Goal: Task Accomplishment & Management: Complete application form

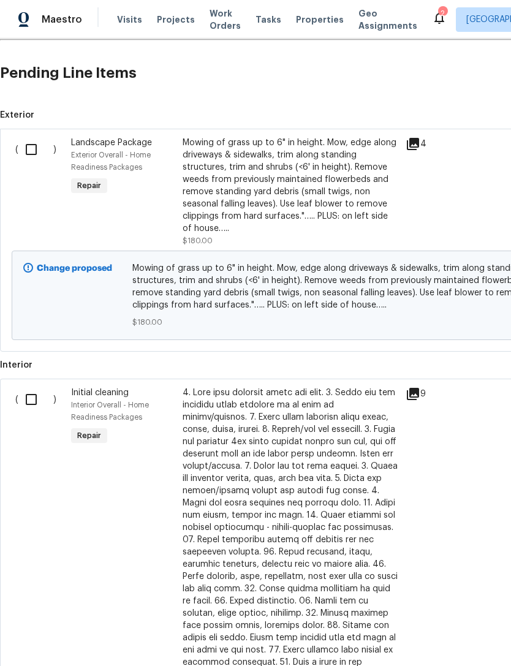
scroll to position [351, 0]
click at [31, 153] on input "checkbox" at bounding box center [35, 150] width 35 height 26
checkbox input "true"
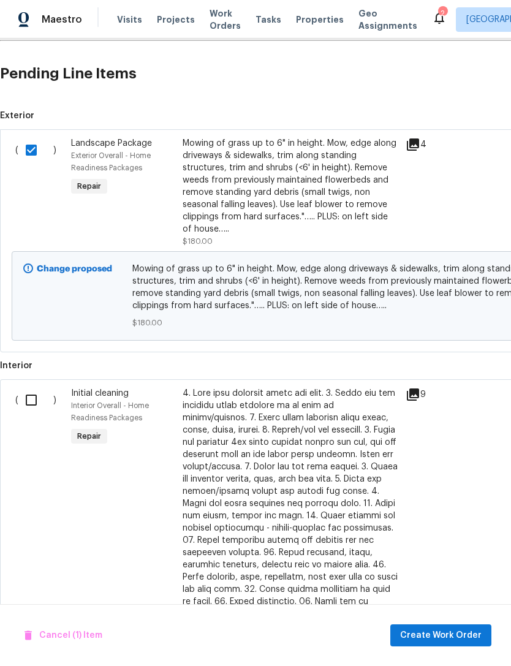
click at [423, 622] on div "Cancel (1) Item Create Work Order" at bounding box center [255, 635] width 511 height 63
click at [422, 634] on span "Create Work Order" at bounding box center [441, 635] width 82 height 15
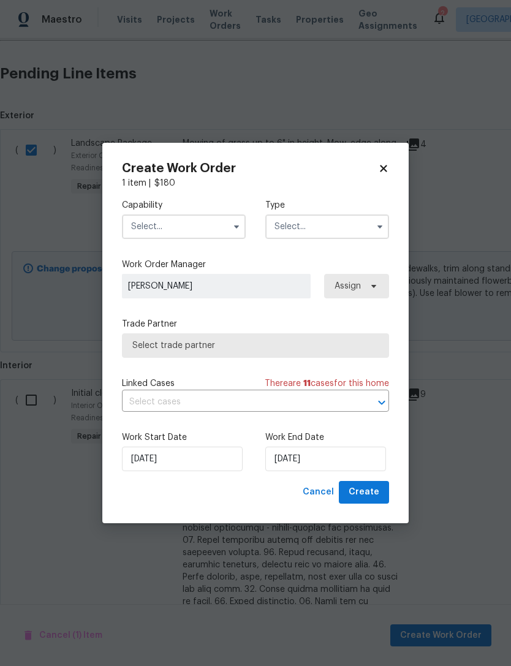
click at [129, 229] on input "text" at bounding box center [184, 227] width 124 height 25
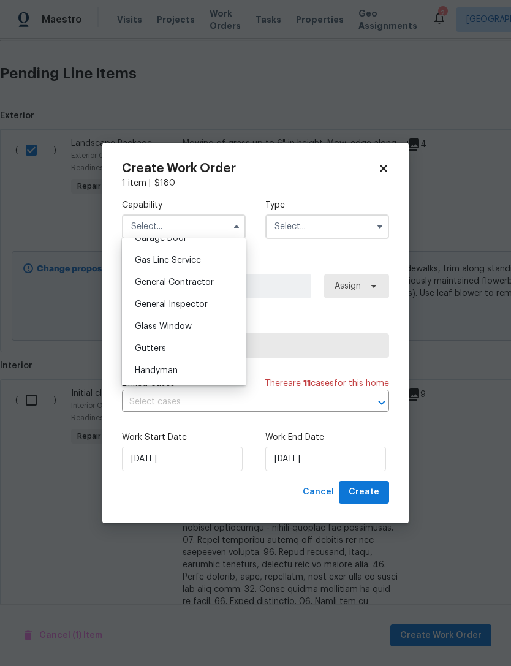
scroll to position [563, 0]
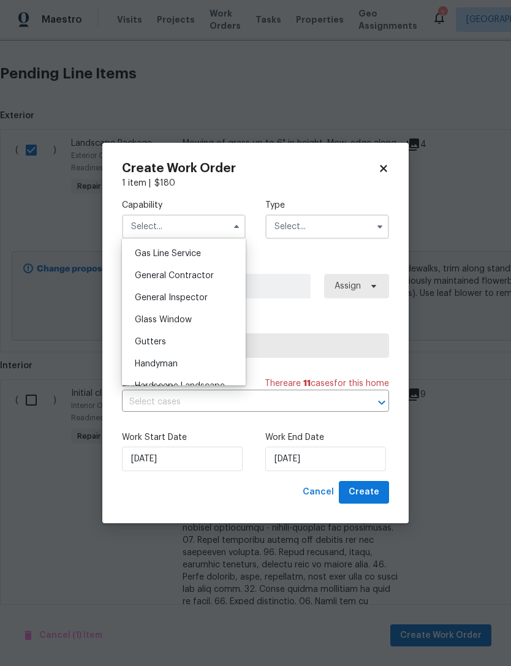
click at [139, 276] on span "General Contractor" at bounding box center [174, 276] width 79 height 9
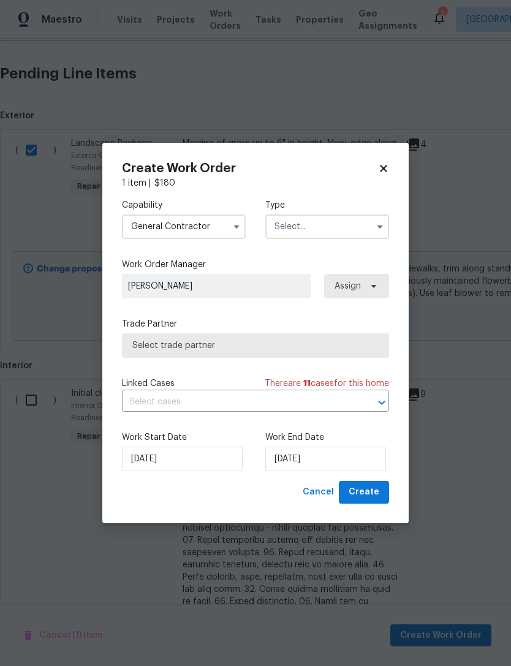
click at [147, 227] on input "General Contractor" at bounding box center [184, 227] width 124 height 25
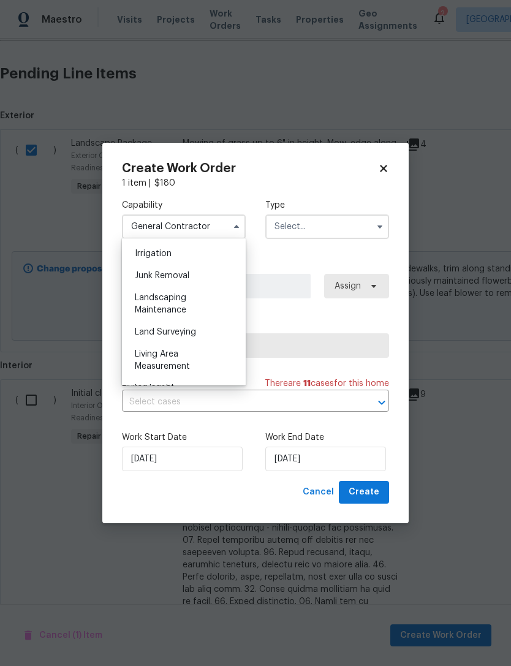
scroll to position [761, 0]
click at [146, 307] on span "Landscaping Maintenance" at bounding box center [160, 304] width 51 height 21
type input "Landscaping Maintenance"
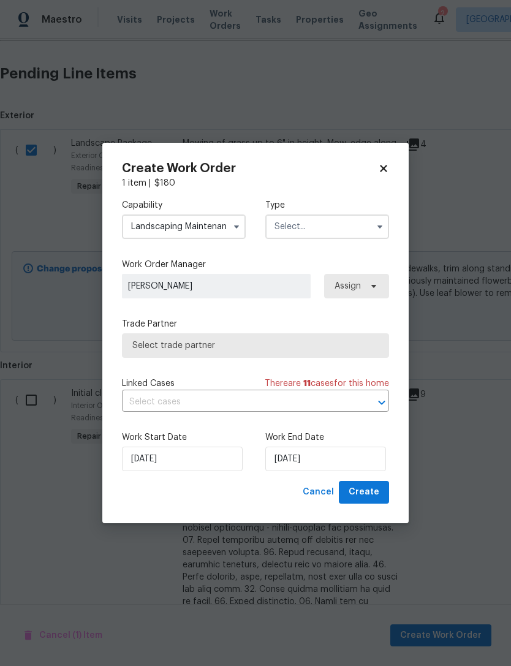
click at [348, 211] on div "Type" at bounding box center [327, 219] width 124 height 40
click at [337, 228] on input "text" at bounding box center [327, 227] width 124 height 25
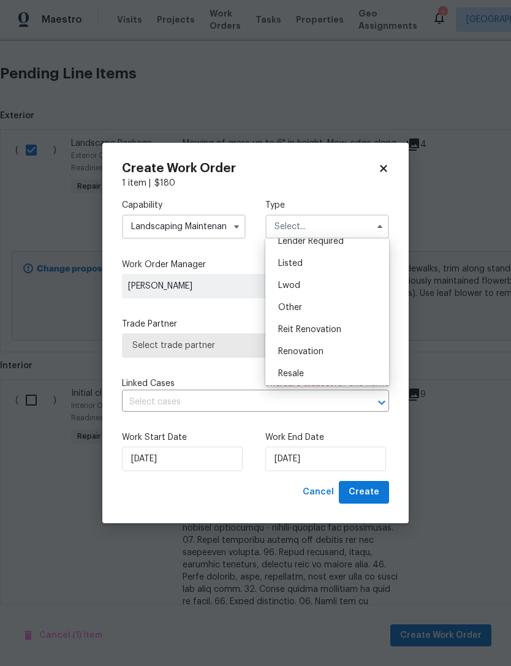
scroll to position [131, 0]
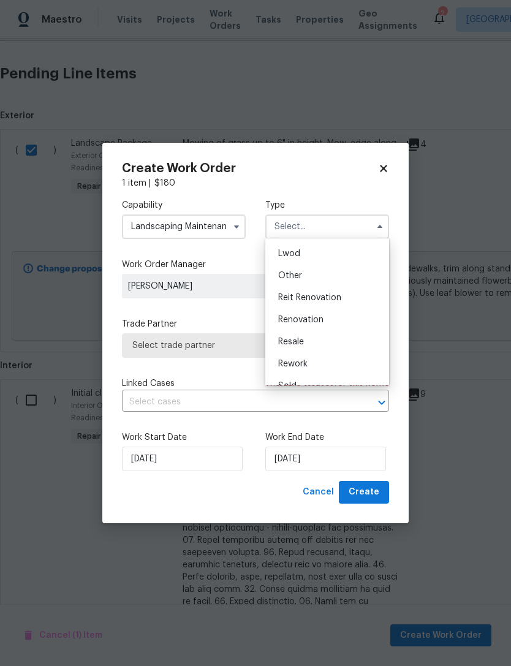
click at [338, 316] on div "Renovation" at bounding box center [327, 320] width 118 height 22
type input "Renovation"
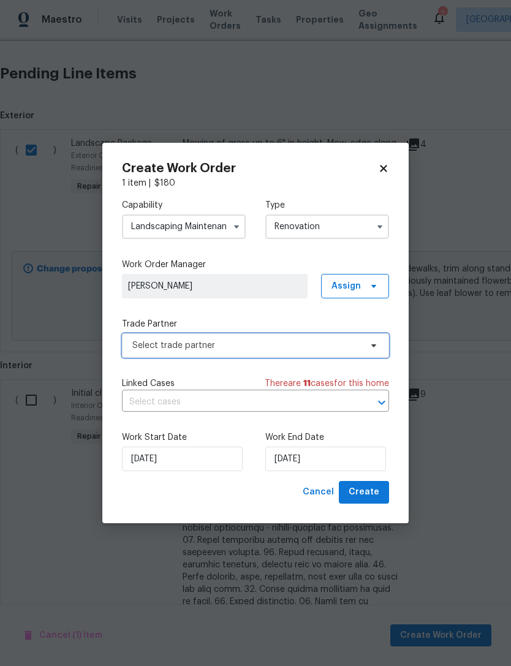
click at [140, 346] on span "Select trade partner" at bounding box center [246, 346] width 229 height 12
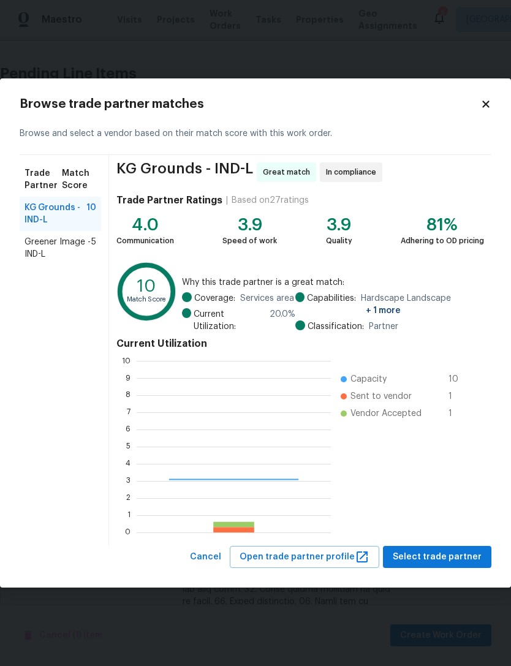
scroll to position [172, 194]
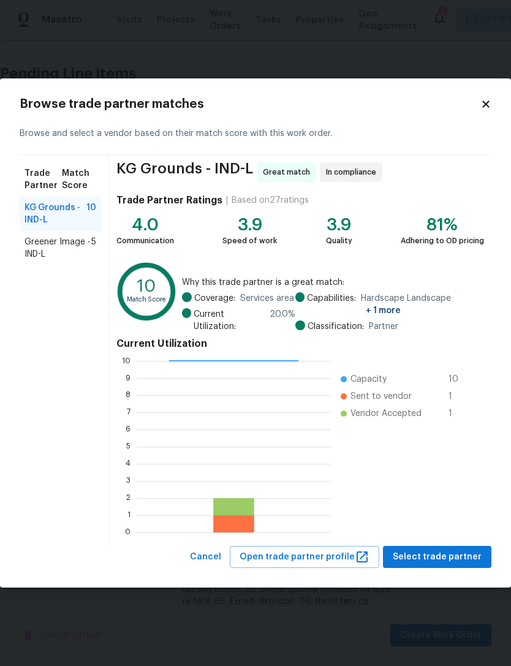
click at [43, 219] on span "KG Grounds - IND-L" at bounding box center [56, 214] width 62 height 25
click at [458, 558] on span "Select trade partner" at bounding box center [437, 557] width 89 height 15
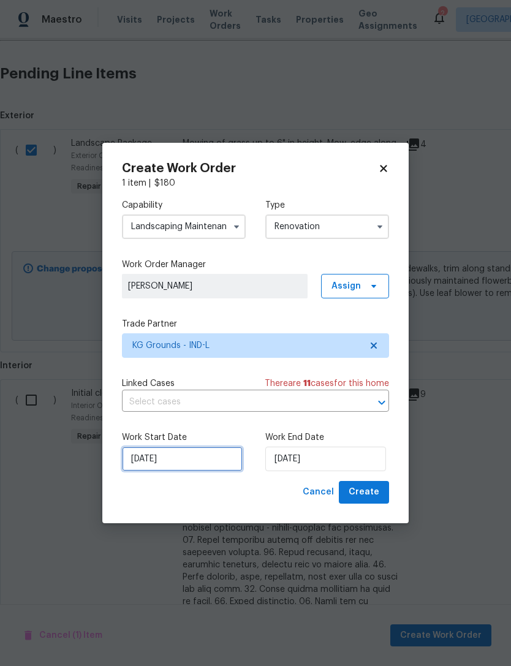
click at [142, 466] on input "[DATE]" at bounding box center [182, 459] width 121 height 25
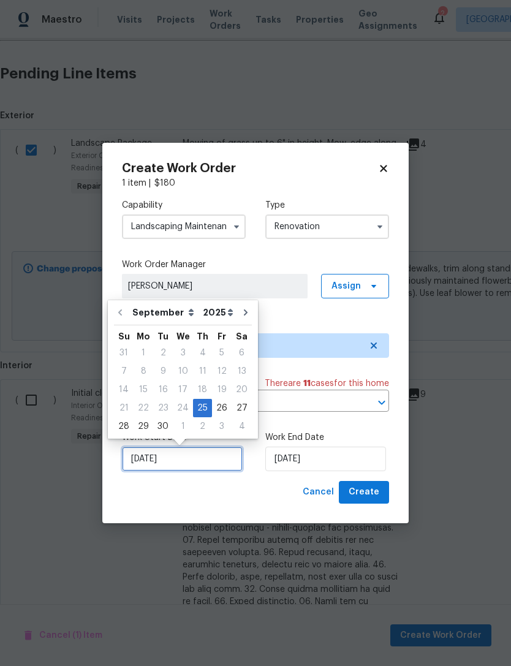
scroll to position [23, 0]
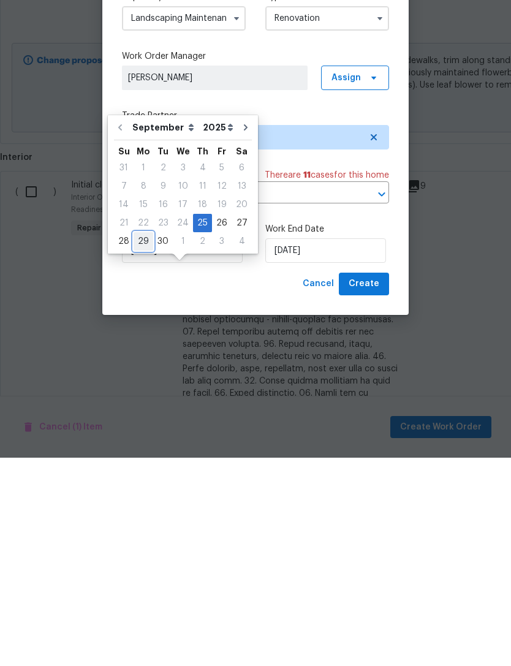
click at [138, 441] on div "29" at bounding box center [144, 449] width 20 height 17
type input "9/29/2025"
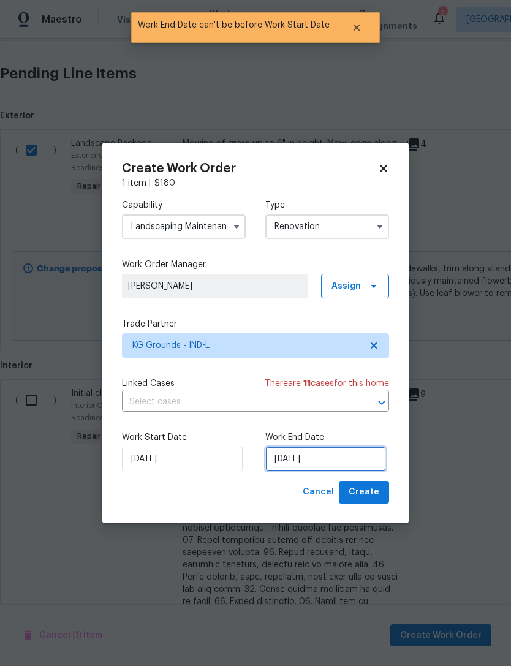
click at [352, 459] on input "9/29/2025" at bounding box center [325, 459] width 121 height 25
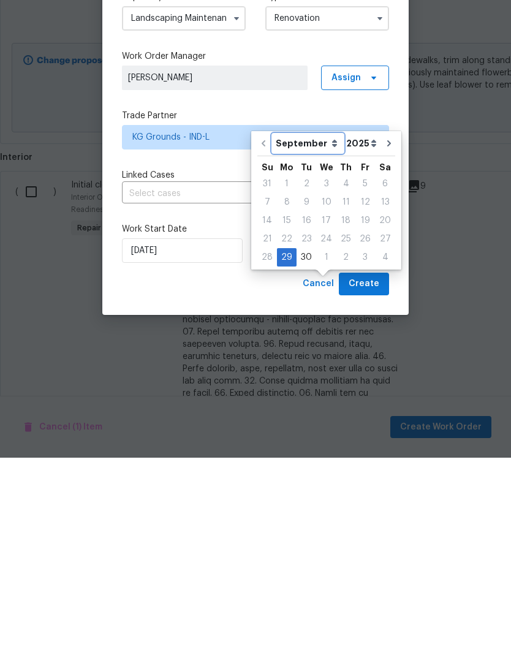
click at [335, 343] on select "September October November December" at bounding box center [308, 352] width 70 height 18
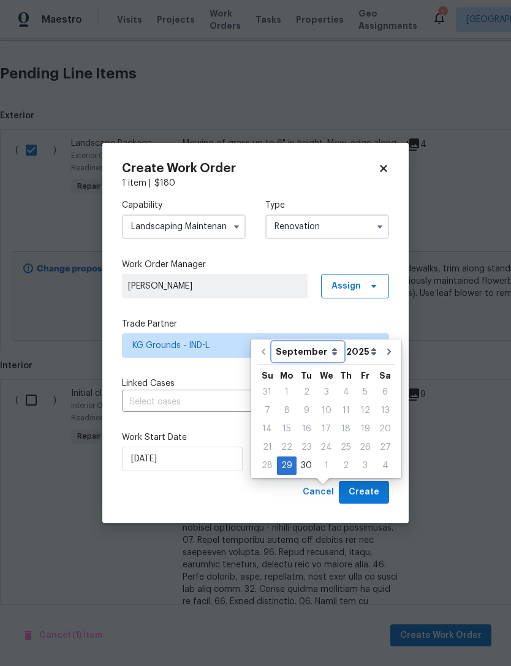
select select "9"
type input "10/29/2025"
select select "9"
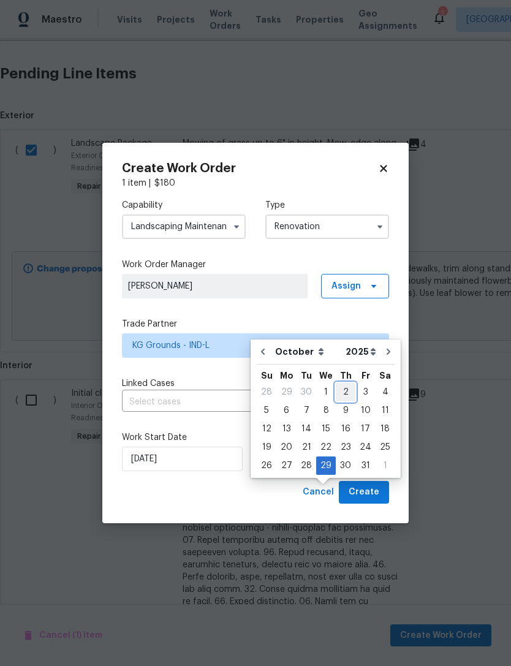
click at [340, 384] on div "2" at bounding box center [346, 392] width 20 height 17
type input "10/2/2025"
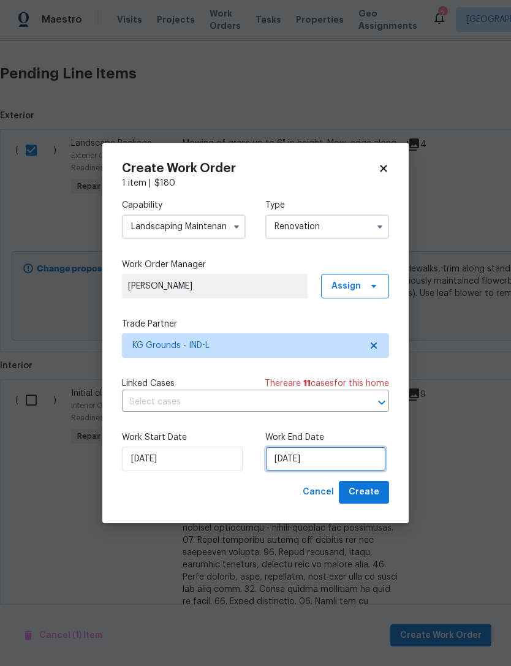
click at [351, 462] on input "10/2/2025" at bounding box center [325, 459] width 121 height 25
select select "9"
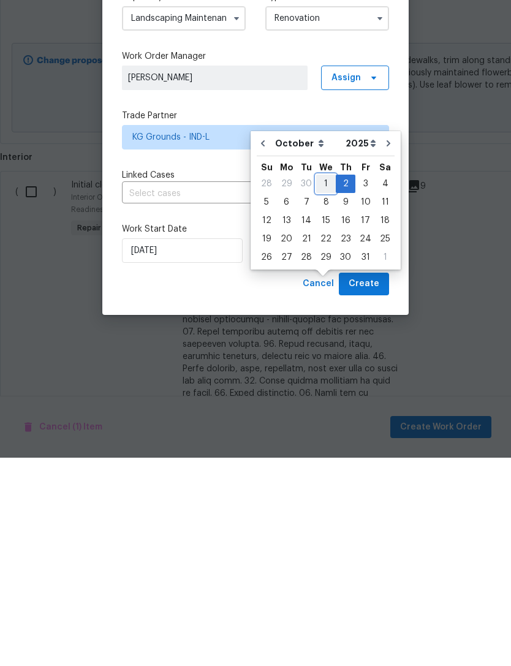
click at [323, 384] on div "1" at bounding box center [326, 392] width 20 height 17
type input "10/1/2025"
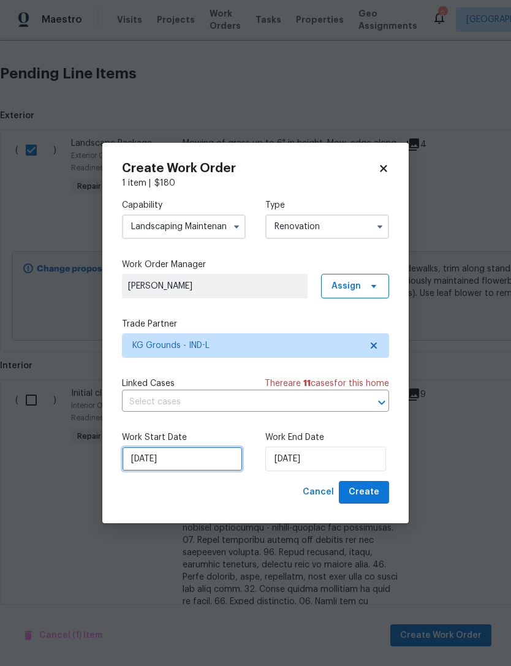
click at [133, 460] on input "9/29/2025" at bounding box center [182, 459] width 121 height 25
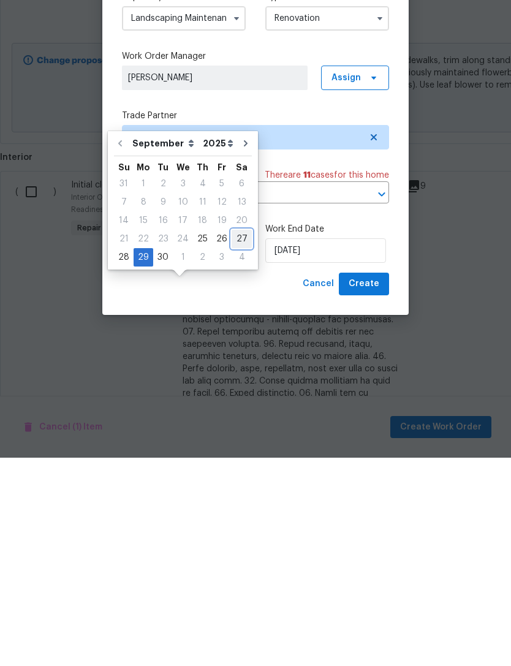
click at [235, 439] on div "27" at bounding box center [242, 447] width 20 height 17
type input "9/27/2025"
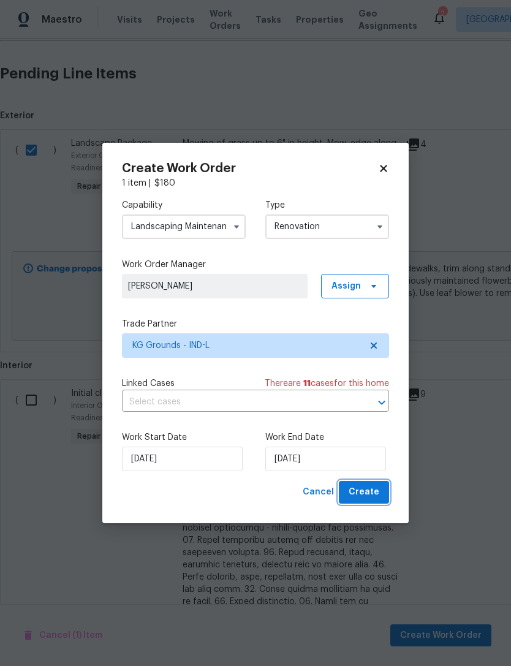
click at [380, 497] on button "Create" at bounding box center [364, 492] width 50 height 23
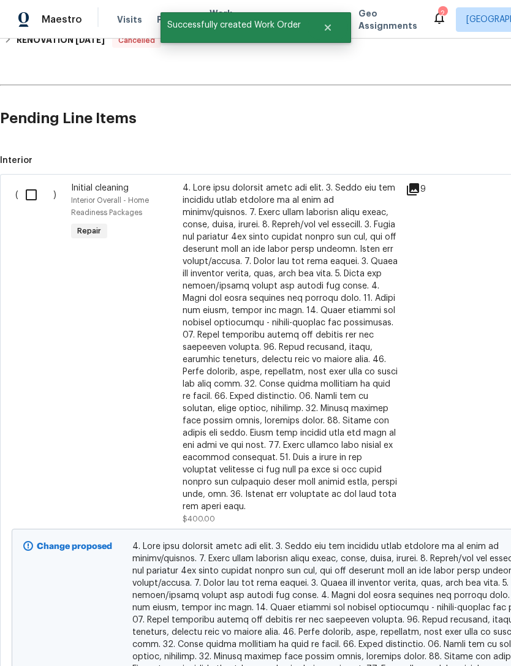
click at [28, 182] on input "checkbox" at bounding box center [35, 195] width 35 height 26
checkbox input "true"
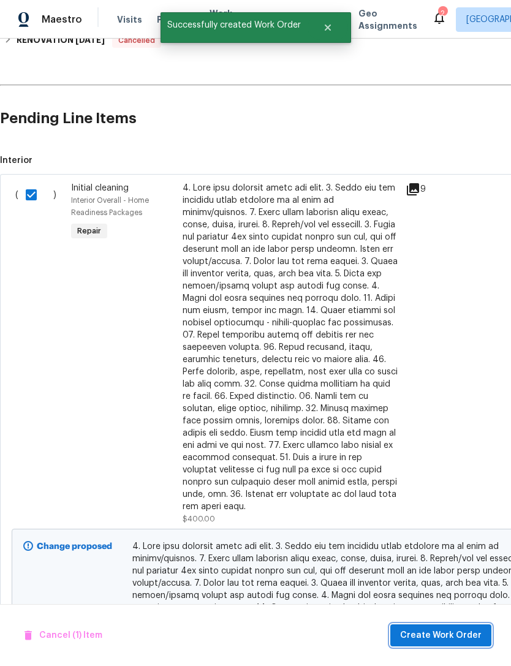
click at [422, 630] on span "Create Work Order" at bounding box center [441, 635] width 82 height 15
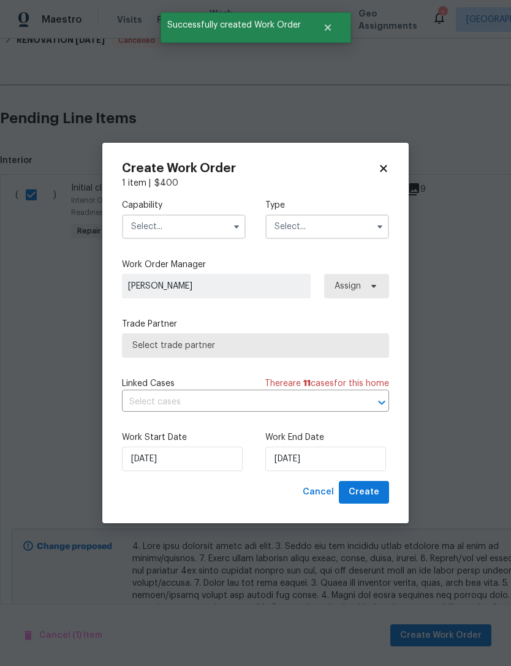
click at [142, 233] on input "text" at bounding box center [184, 227] width 124 height 25
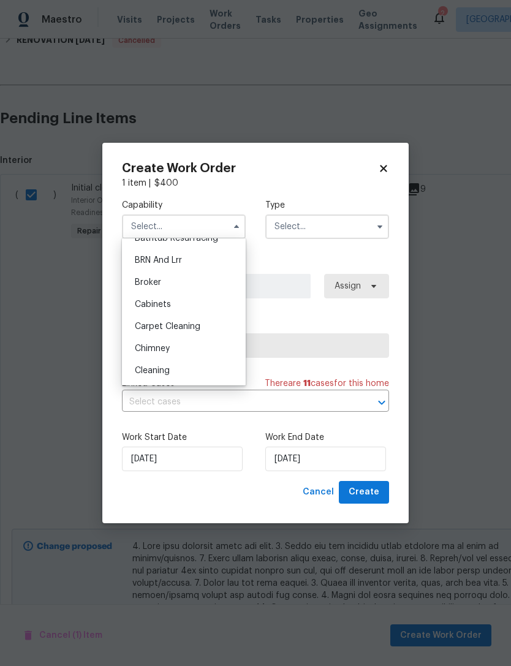
scroll to position [60, 0]
click at [138, 373] on div "Cleaning" at bounding box center [184, 369] width 118 height 22
type input "Cleaning"
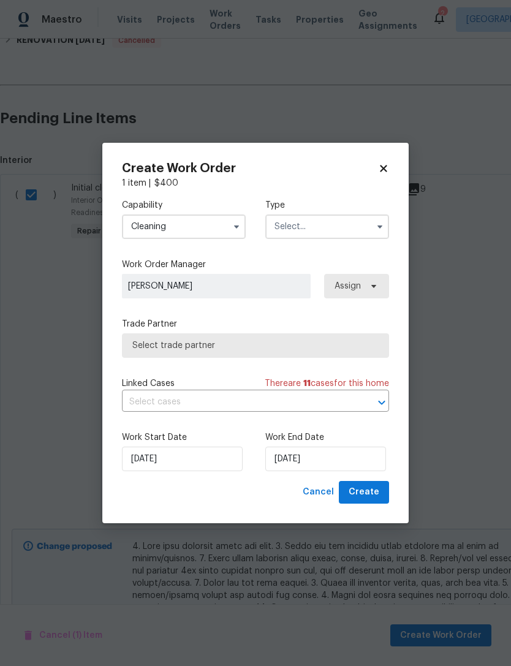
click at [277, 229] on input "text" at bounding box center [327, 227] width 124 height 25
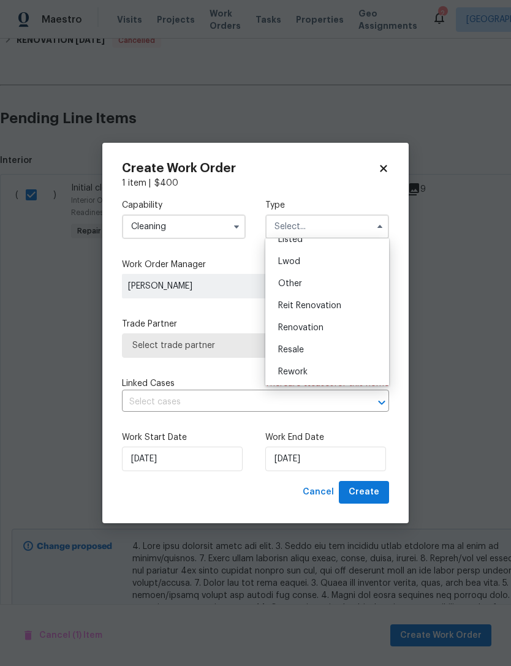
scroll to position [135, 0]
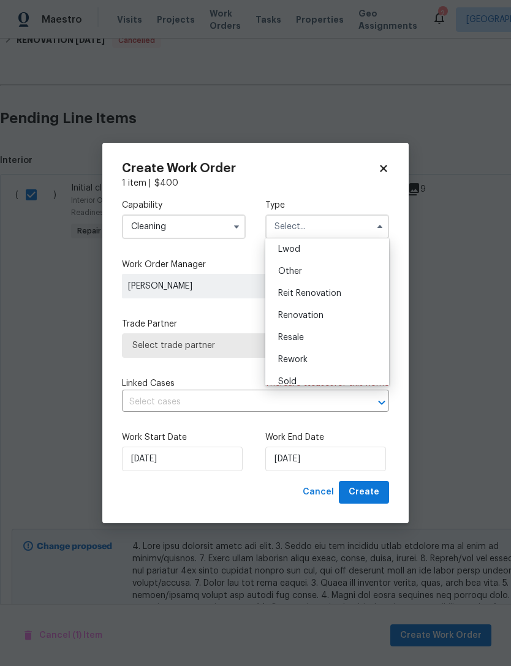
click at [332, 313] on div "Renovation" at bounding box center [327, 316] width 118 height 22
type input "Renovation"
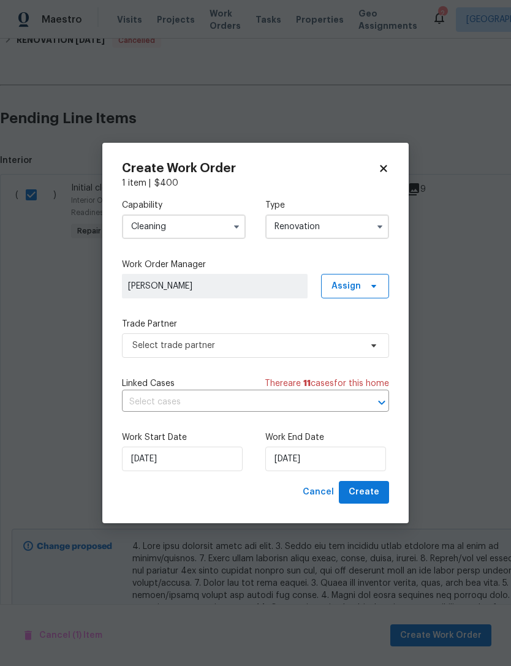
click at [344, 223] on input "Renovation" at bounding box center [327, 227] width 124 height 25
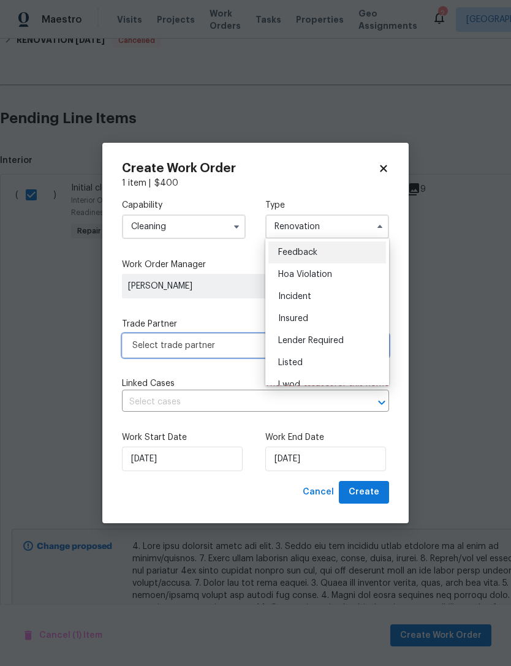
click at [129, 347] on span "Select trade partner" at bounding box center [255, 345] width 267 height 25
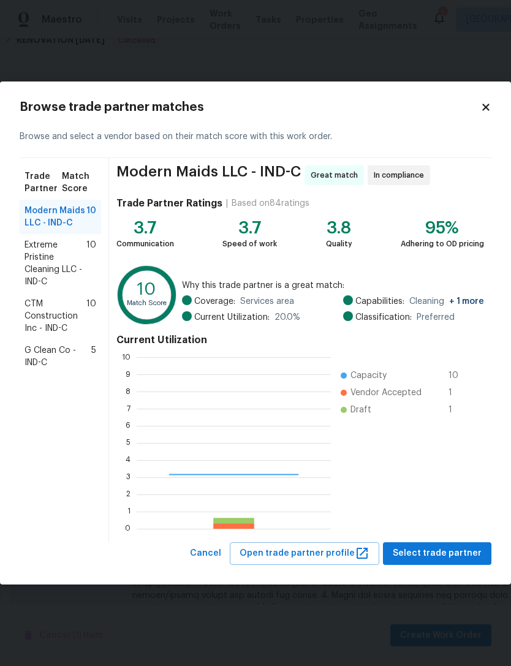
scroll to position [172, 194]
click at [37, 270] on span "Extreme Pristine Cleaning LLC - IND-C" at bounding box center [56, 263] width 62 height 49
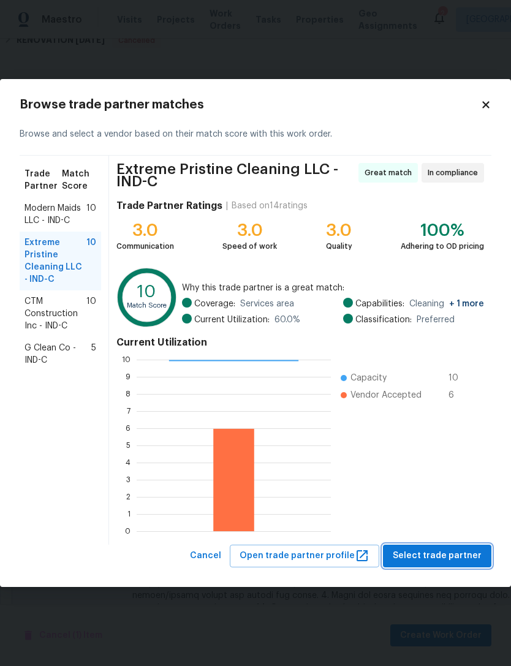
click at [446, 552] on span "Select trade partner" at bounding box center [437, 556] width 89 height 15
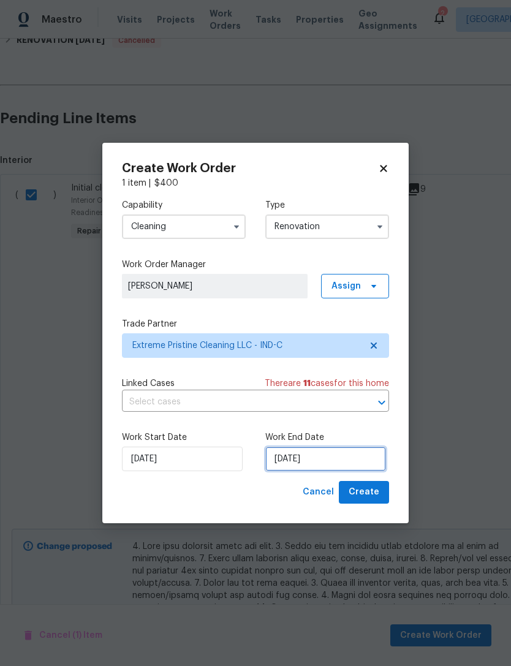
click at [354, 457] on input "[DATE]" at bounding box center [325, 459] width 121 height 25
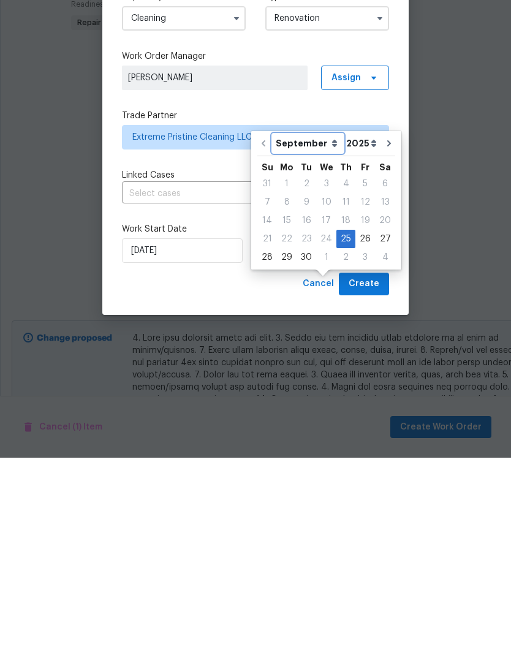
click at [330, 343] on select "September October November December" at bounding box center [308, 352] width 70 height 18
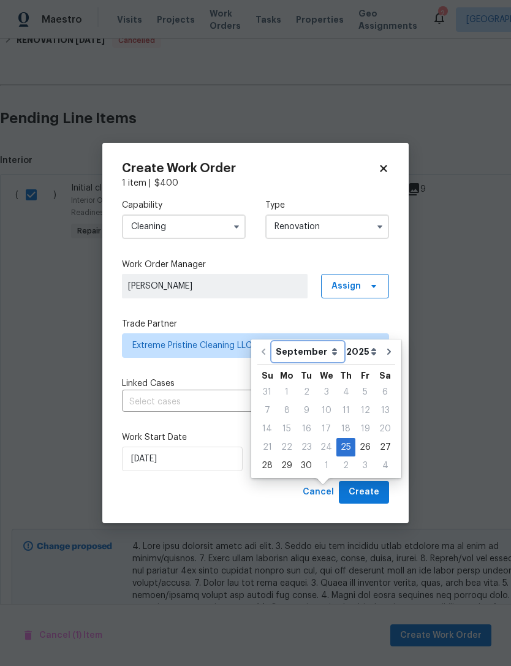
select select "9"
type input "10/25/2025"
select select "9"
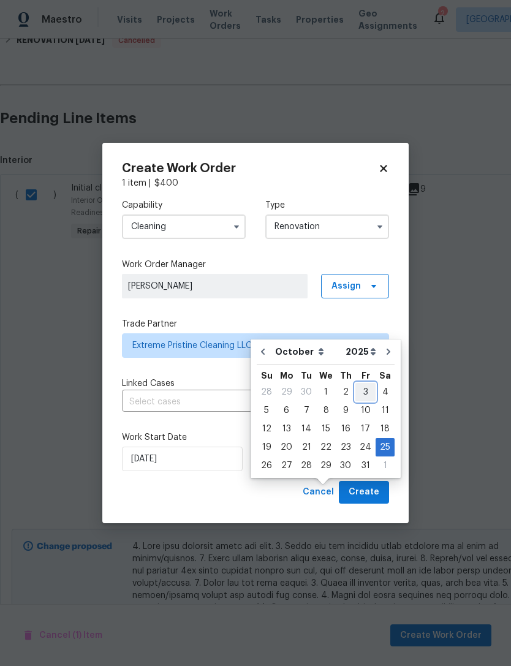
click at [361, 384] on div "3" at bounding box center [366, 392] width 20 height 17
type input "10/3/2025"
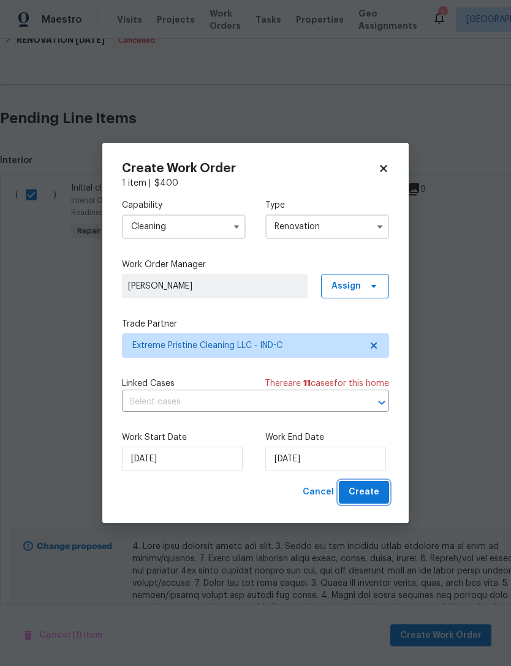
click at [382, 492] on button "Create" at bounding box center [364, 492] width 50 height 23
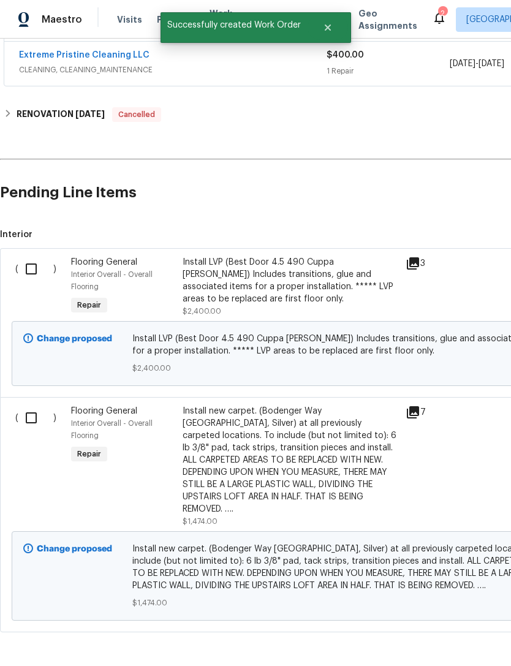
scroll to position [321, 0]
click at [36, 264] on input "checkbox" at bounding box center [35, 270] width 35 height 26
checkbox input "true"
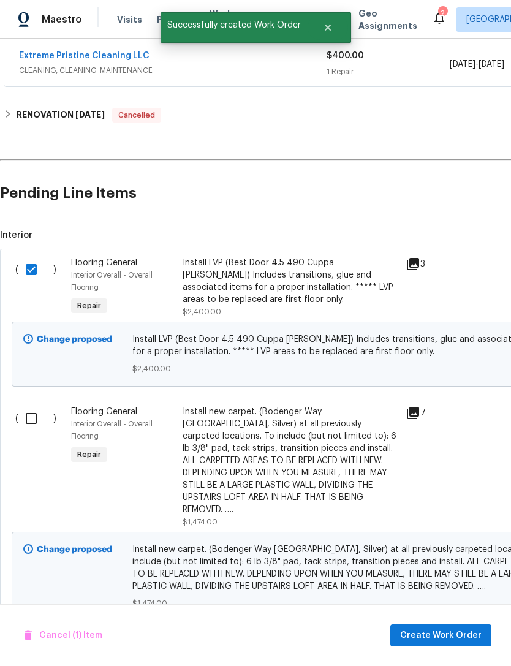
click at [37, 424] on input "checkbox" at bounding box center [35, 419] width 35 height 26
checkbox input "true"
click at [443, 634] on span "Create Work Order" at bounding box center [441, 635] width 82 height 15
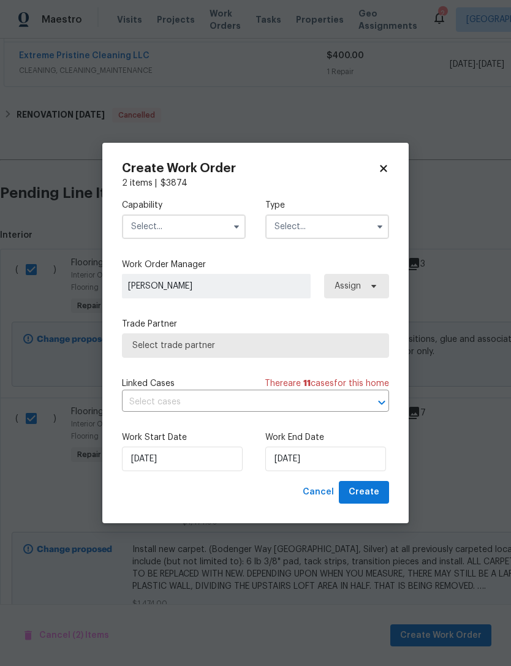
click at [139, 232] on input "text" at bounding box center [184, 227] width 124 height 25
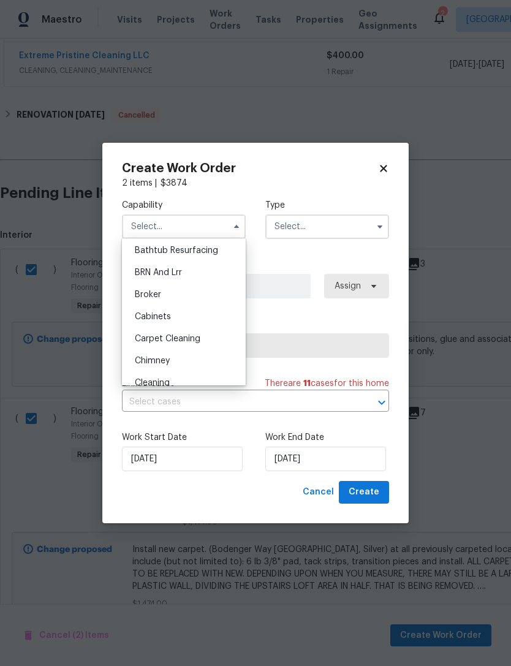
scroll to position [49, 0]
click at [140, 310] on span "Cabinets" at bounding box center [153, 314] width 36 height 9
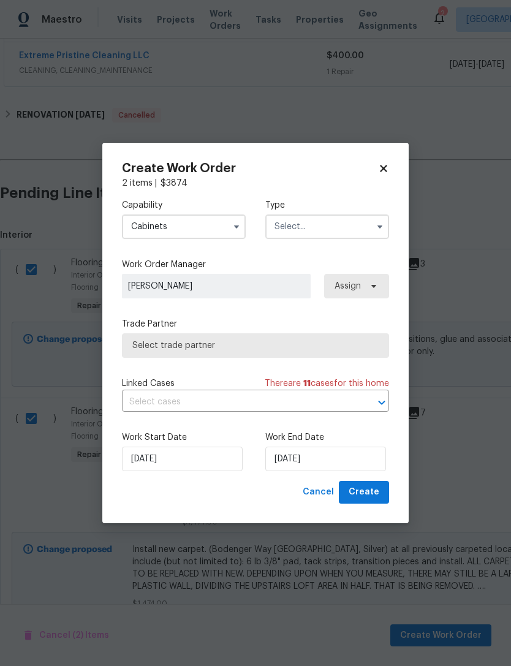
click at [138, 230] on input "Cabinets" at bounding box center [184, 227] width 124 height 25
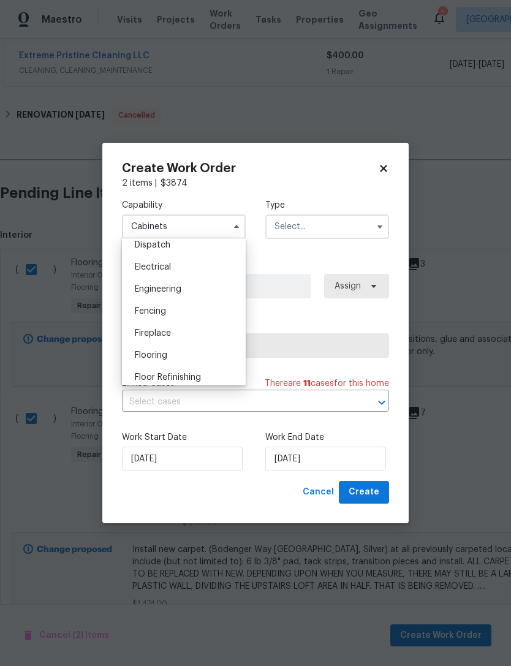
scroll to position [374, 0]
click at [136, 349] on div "Flooring" at bounding box center [184, 354] width 118 height 22
type input "Flooring"
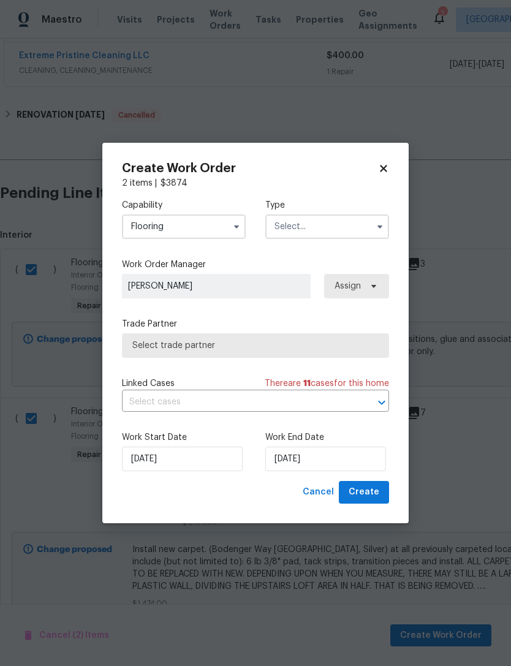
click at [338, 230] on input "text" at bounding box center [327, 227] width 124 height 25
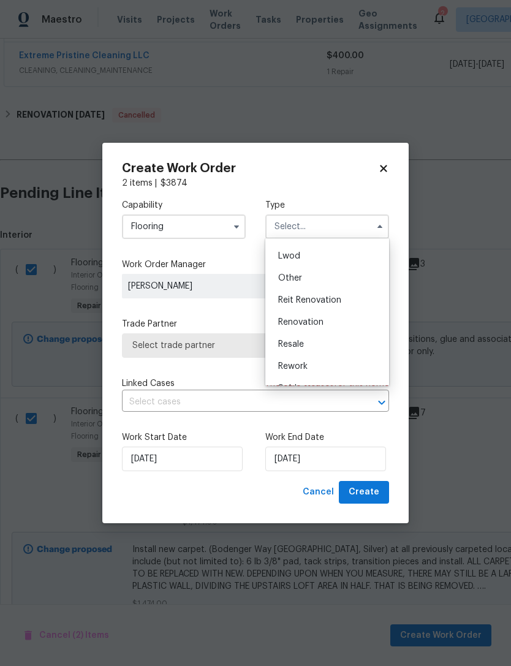
scroll to position [145, 0]
click at [340, 309] on div "Renovation" at bounding box center [327, 306] width 118 height 22
type input "Renovation"
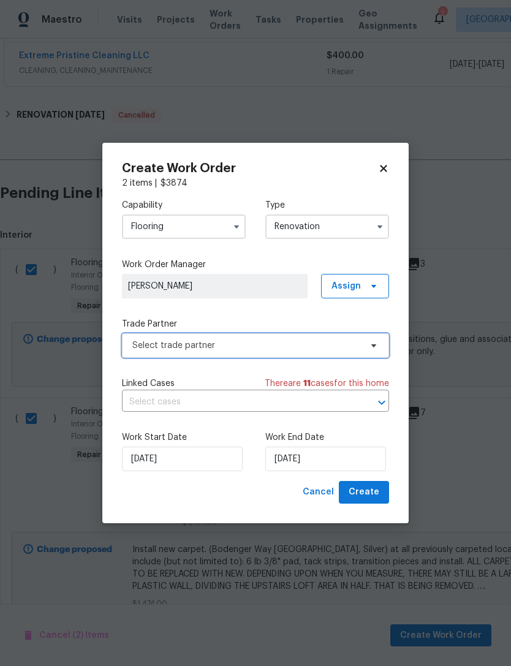
click at [322, 347] on span "Select trade partner" at bounding box center [246, 346] width 229 height 12
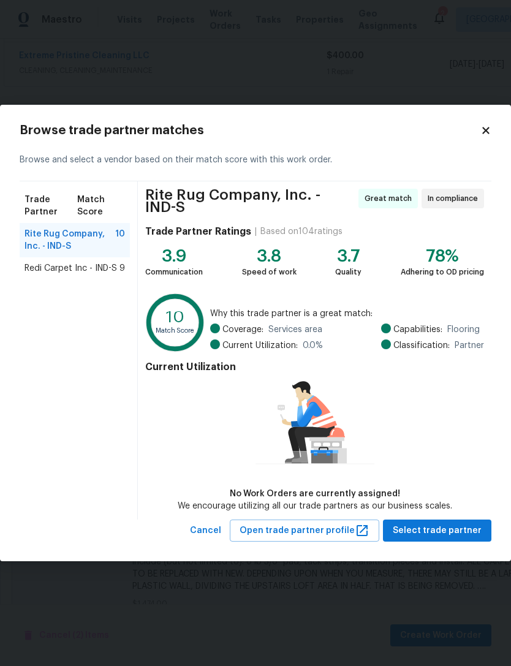
click at [73, 279] on div "Redi Carpet Inc - IND-S 9" at bounding box center [75, 268] width 110 height 22
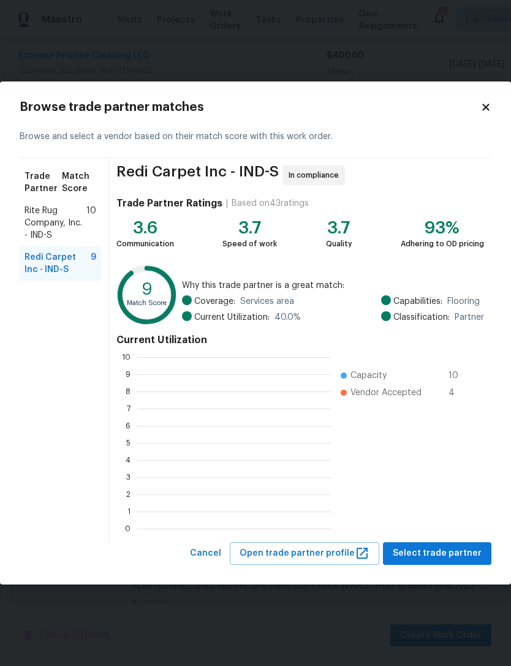
scroll to position [172, 194]
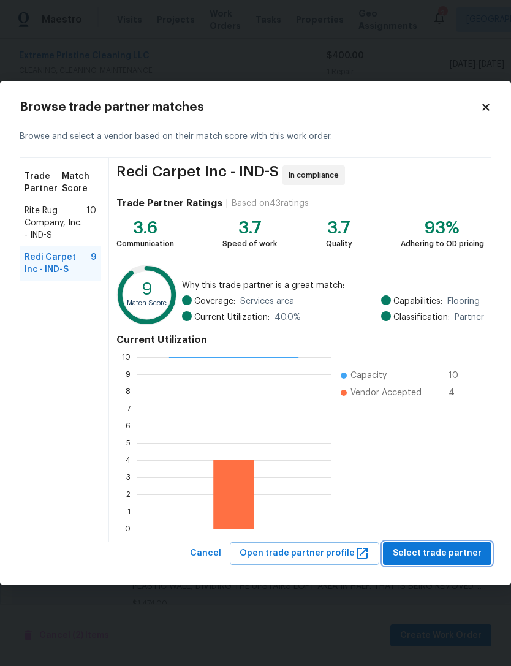
click at [444, 556] on span "Select trade partner" at bounding box center [437, 553] width 89 height 15
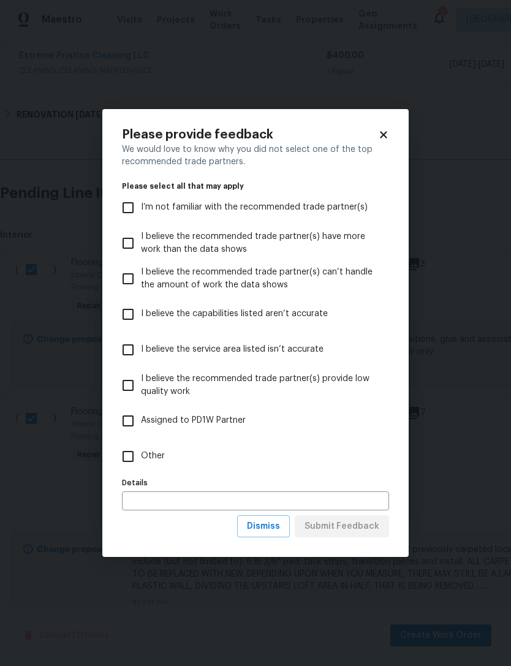
click at [130, 463] on input "Other" at bounding box center [128, 457] width 26 height 26
checkbox input "true"
click at [132, 501] on input "text" at bounding box center [255, 501] width 267 height 19
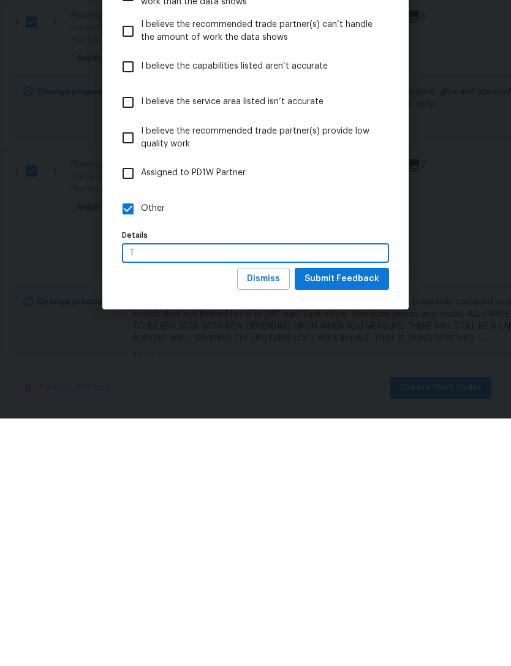
scroll to position [39, 0]
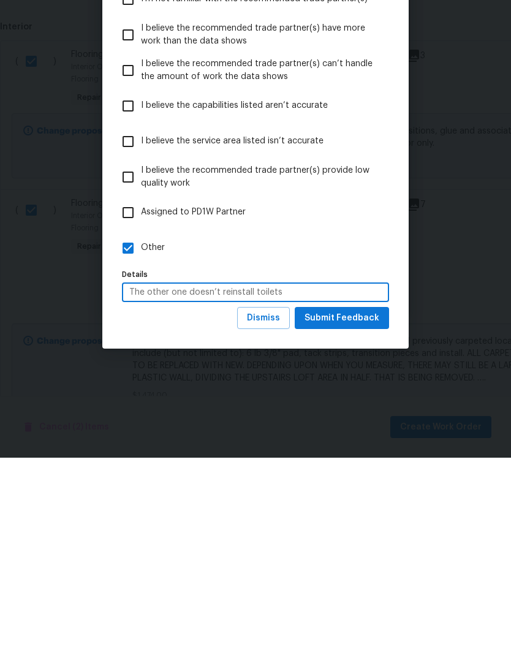
click at [344, 492] on input "The other one doesn’t reinstall toilets" at bounding box center [255, 501] width 267 height 19
type input "The other one doesn’t reinstall toilets"
click at [363, 439] on label "Other" at bounding box center [247, 457] width 264 height 36
click at [141, 444] on input "Other" at bounding box center [128, 457] width 26 height 26
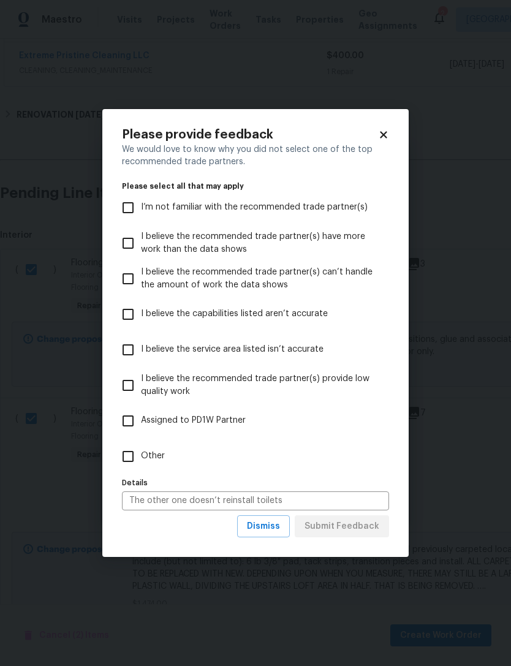
click at [336, 500] on input "The other one doesn’t reinstall toilets" at bounding box center [255, 501] width 267 height 19
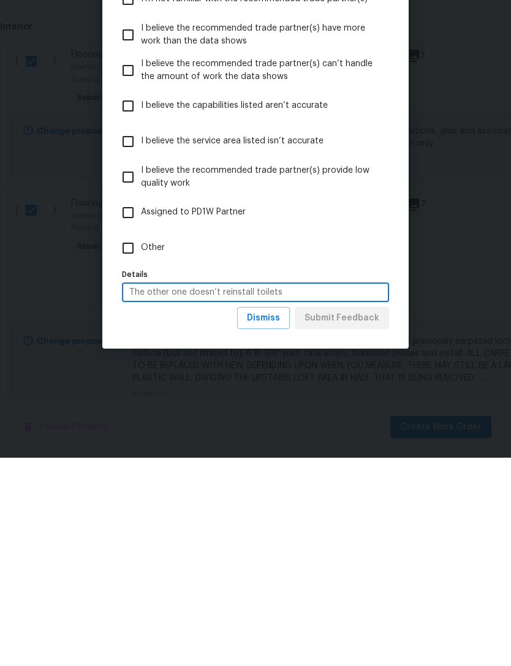
click at [354, 515] on div "Dismiss Submit Feedback" at bounding box center [313, 526] width 152 height 23
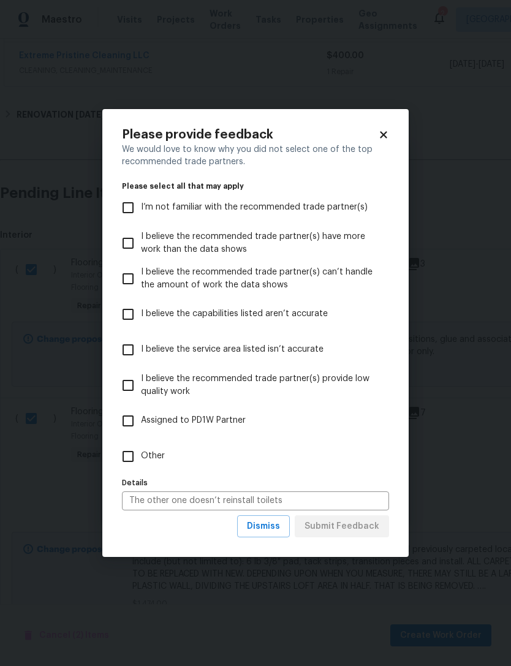
click at [132, 453] on input "Other" at bounding box center [128, 457] width 26 height 26
checkbox input "true"
click at [371, 524] on span "Submit Feedback" at bounding box center [342, 526] width 75 height 15
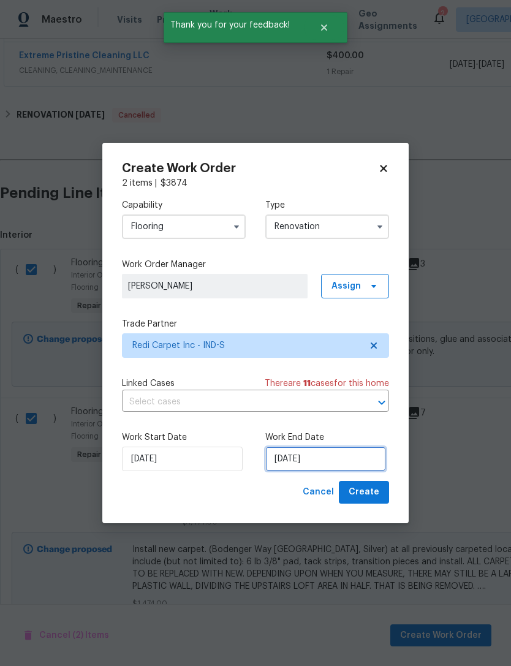
click at [348, 461] on input "[DATE]" at bounding box center [325, 459] width 121 height 25
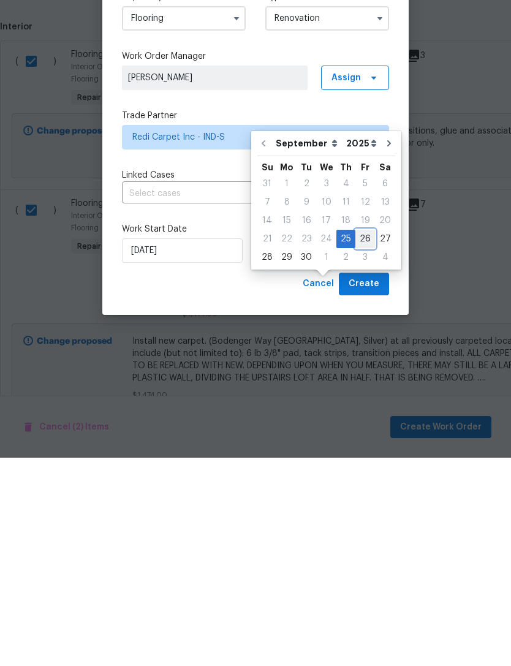
click at [362, 439] on div "26" at bounding box center [366, 447] width 20 height 17
type input "9/26/2025"
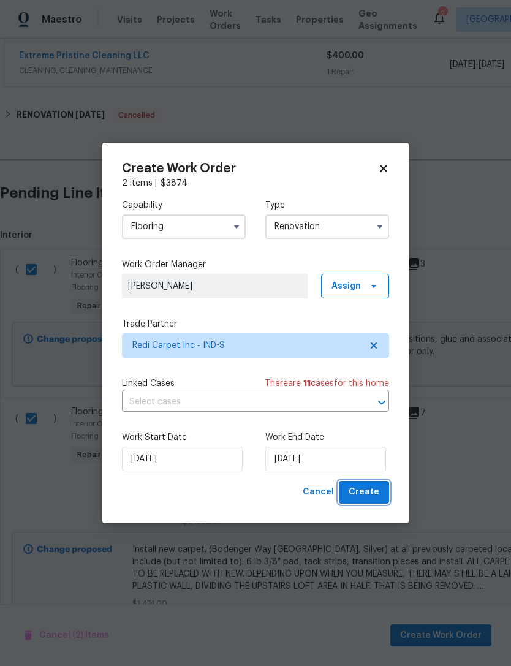
click at [382, 493] on button "Create" at bounding box center [364, 492] width 50 height 23
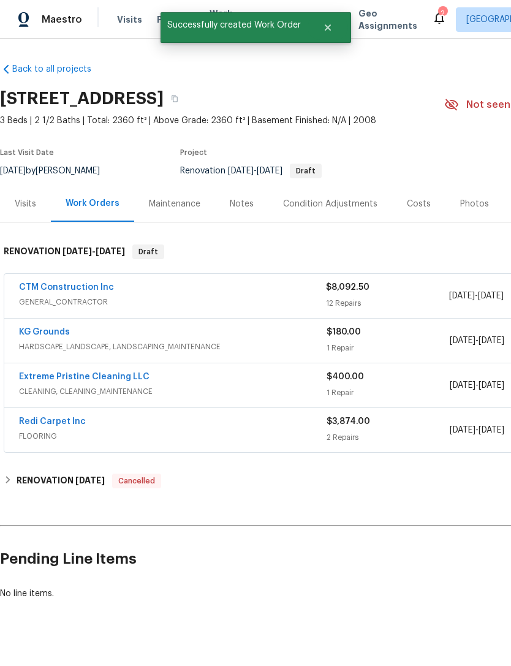
click at [45, 373] on link "Extreme Pristine Cleaning LLC" at bounding box center [84, 377] width 131 height 9
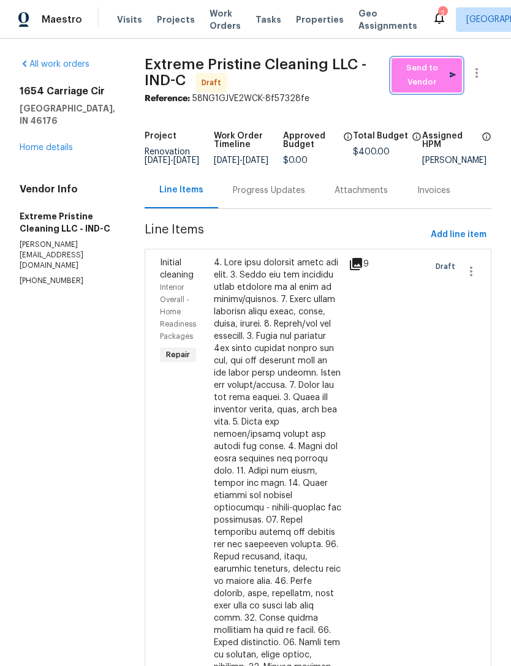
click at [436, 73] on span "Send to Vendor" at bounding box center [427, 75] width 58 height 28
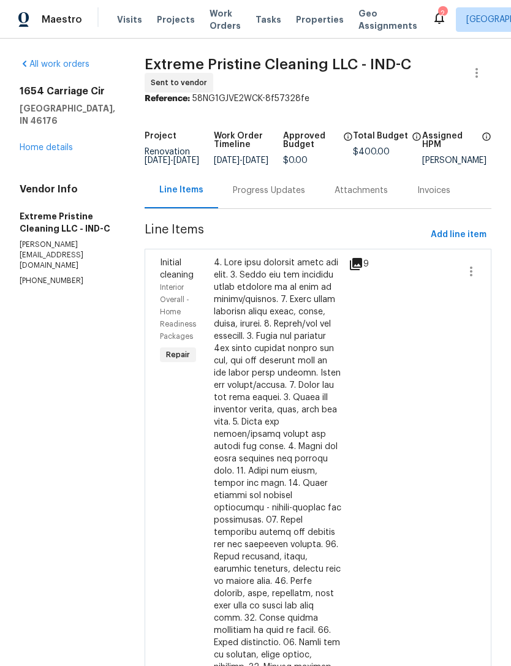
click at [305, 197] on div "Progress Updates" at bounding box center [269, 190] width 72 height 12
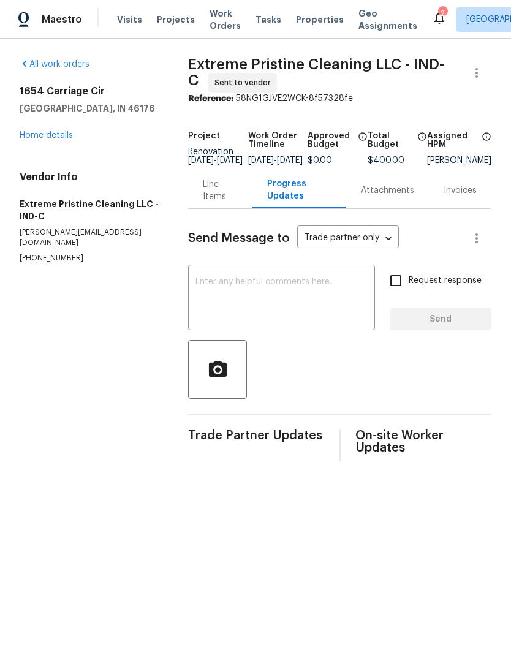
click at [308, 287] on textarea at bounding box center [282, 299] width 172 height 43
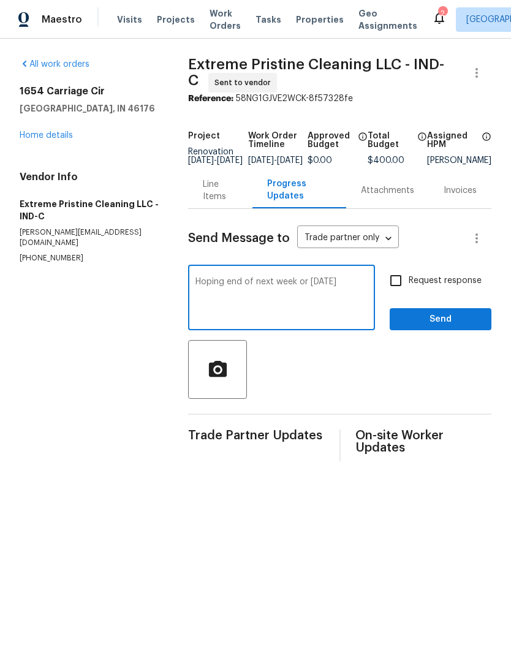
type textarea "Hoping end of next week or next Saturday"
click at [450, 327] on span "Send" at bounding box center [441, 319] width 82 height 15
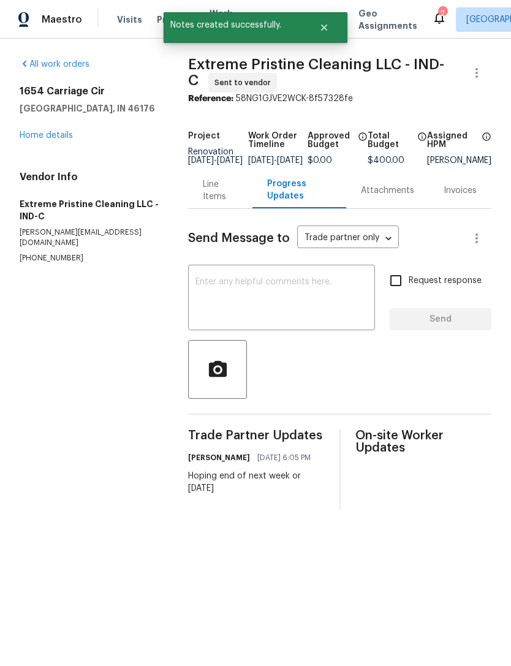
click at [40, 138] on link "Home details" at bounding box center [46, 135] width 53 height 9
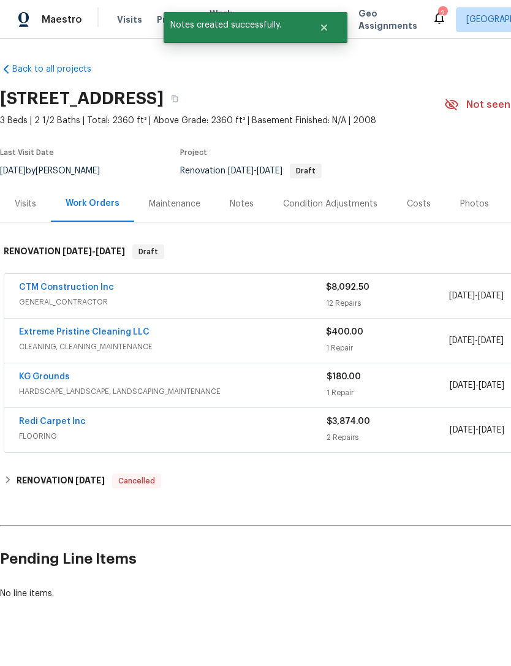
click at [29, 291] on link "CTM Construction Inc" at bounding box center [66, 287] width 95 height 9
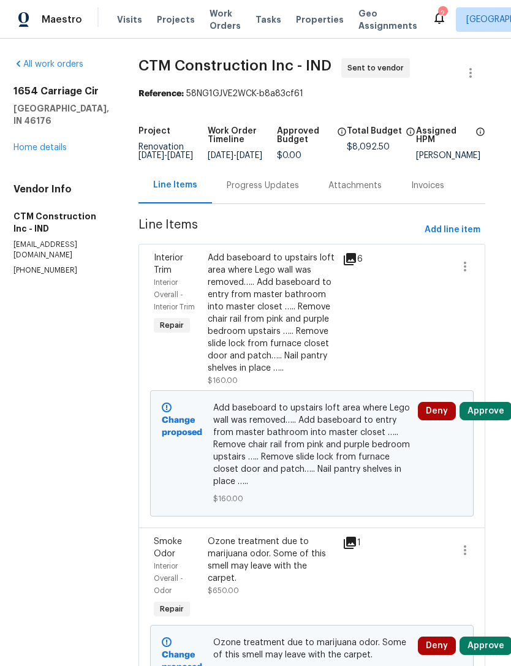
scroll to position [0, 6]
click at [29, 143] on link "Home details" at bounding box center [39, 147] width 53 height 9
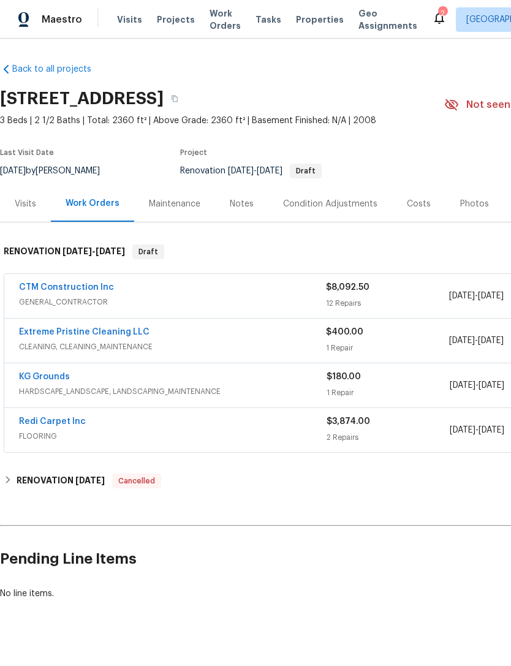
click at [26, 379] on link "KG Grounds" at bounding box center [44, 377] width 51 height 9
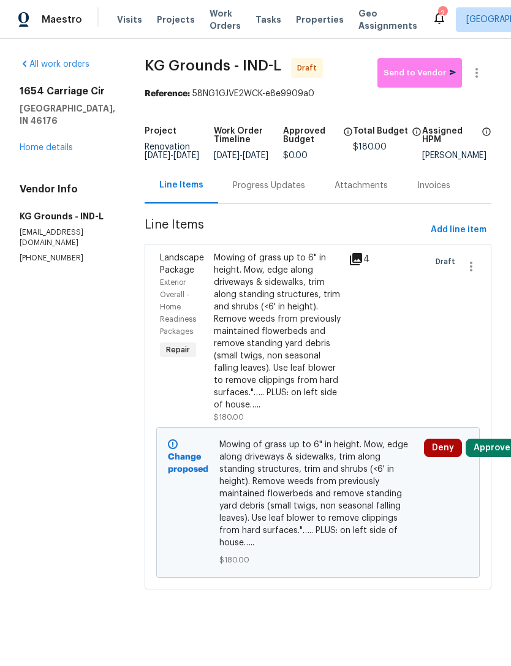
click at [428, 76] on span "Send to Vendor" at bounding box center [420, 73] width 72 height 14
click at [250, 192] on div "Progress Updates" at bounding box center [269, 186] width 72 height 12
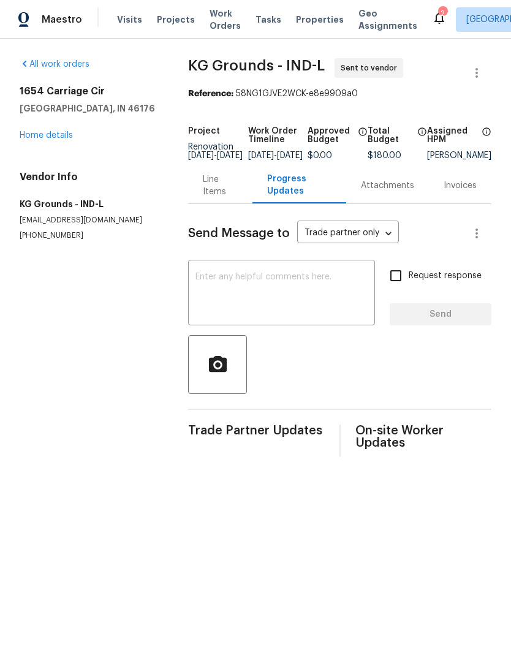
click at [196, 283] on textarea at bounding box center [282, 294] width 172 height 43
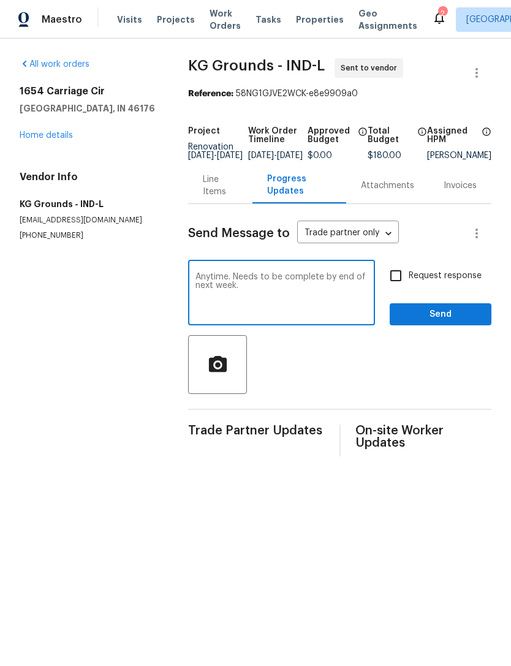
type textarea "Anytime. Needs to be complete by end of next week."
click at [461, 322] on span "Send" at bounding box center [441, 314] width 82 height 15
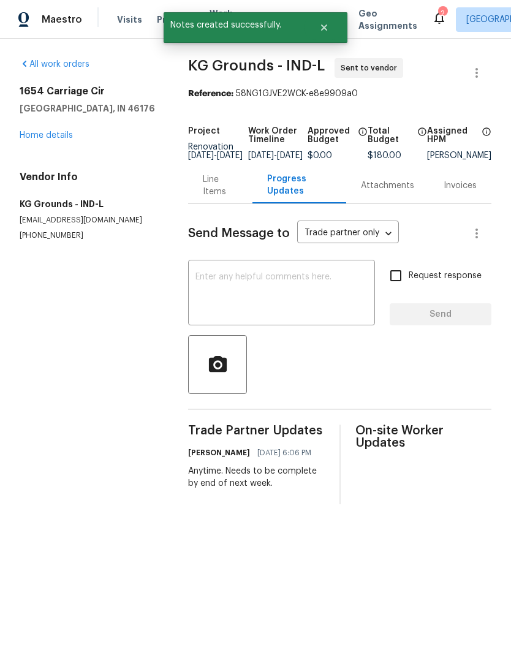
click at [36, 136] on link "Home details" at bounding box center [46, 135] width 53 height 9
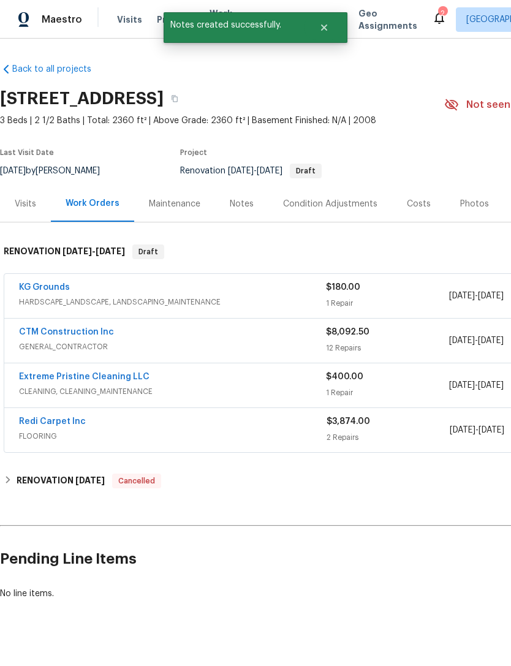
click at [29, 424] on link "Redi Carpet Inc" at bounding box center [52, 421] width 67 height 9
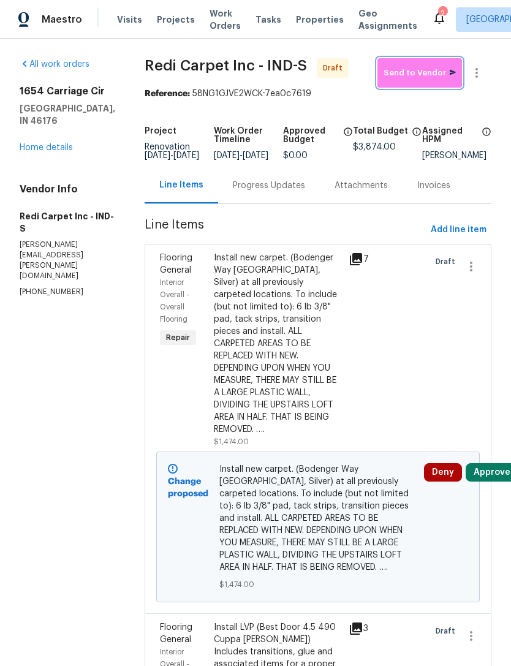
click at [429, 76] on span "Send to Vendor" at bounding box center [420, 73] width 72 height 14
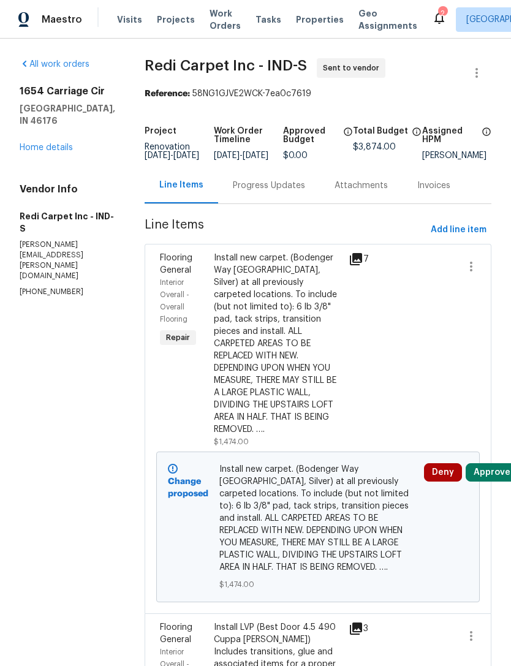
click at [294, 188] on div "Progress Updates" at bounding box center [269, 186] width 72 height 12
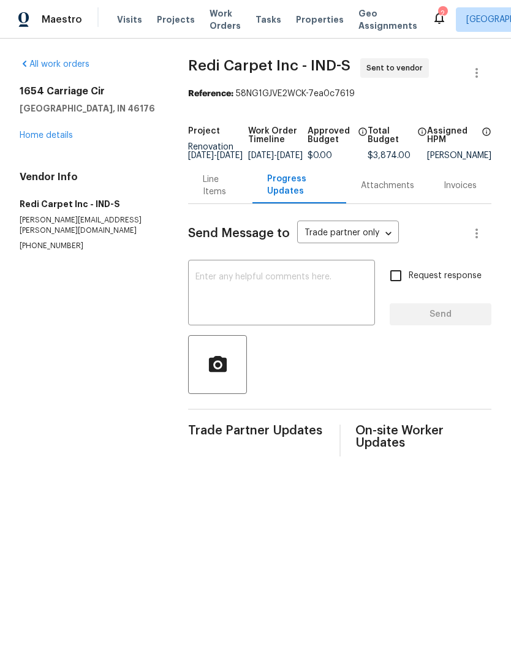
click at [201, 289] on textarea at bounding box center [282, 294] width 172 height 43
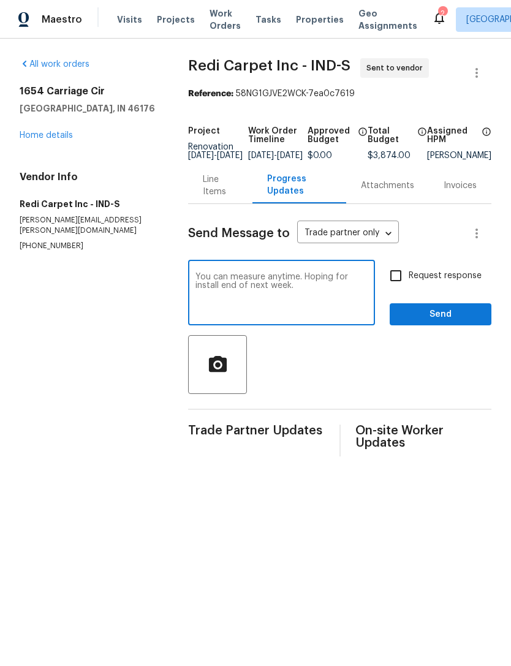
type textarea "You can measure anytime. Hoping for install end of next week."
click at [431, 322] on span "Send" at bounding box center [441, 314] width 82 height 15
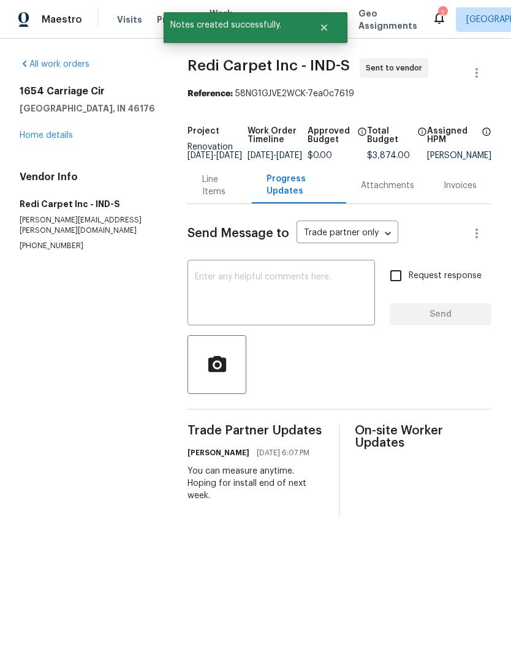
click at [432, 25] on icon at bounding box center [439, 17] width 15 height 15
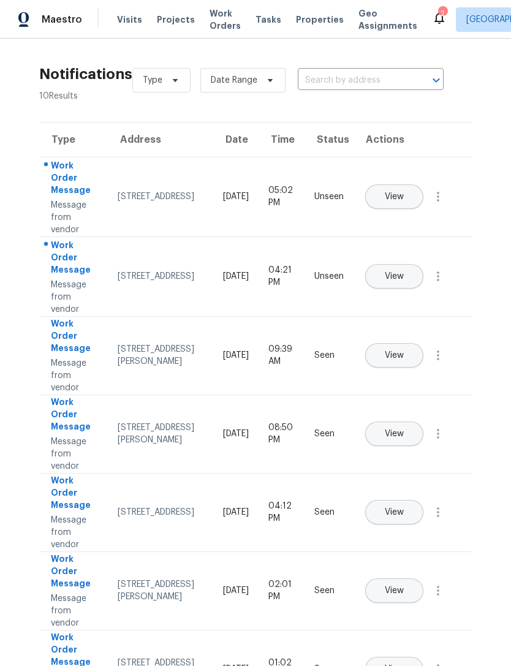
click at [424, 186] on button "View" at bounding box center [394, 196] width 58 height 25
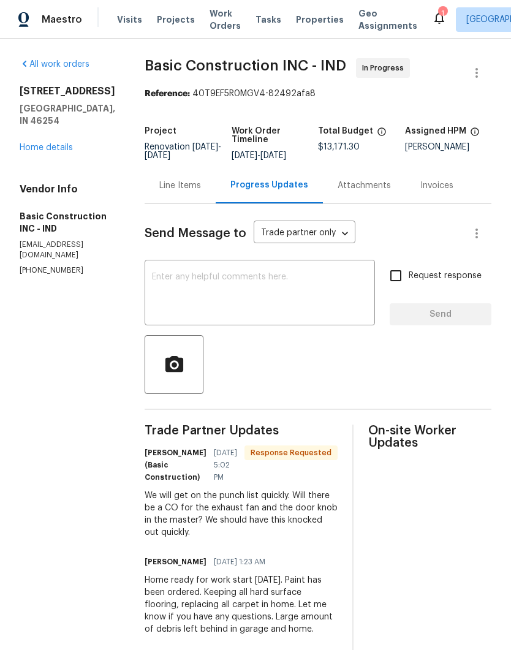
click at [435, 21] on icon at bounding box center [440, 18] width 10 height 12
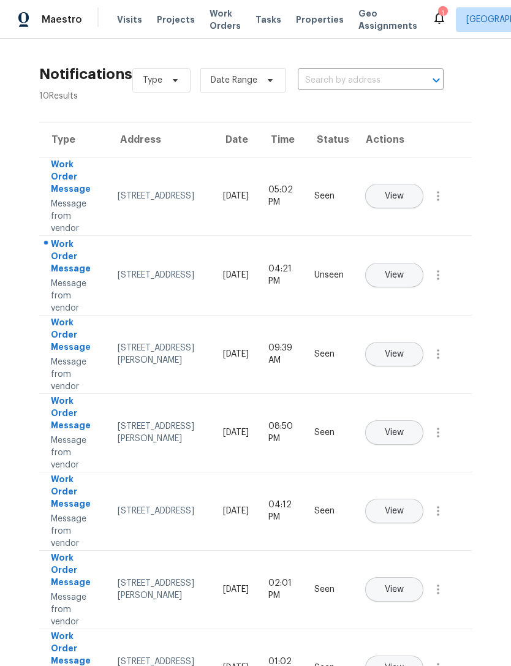
click at [424, 263] on button "View" at bounding box center [394, 275] width 58 height 25
